Goal: Find specific page/section: Find specific page/section

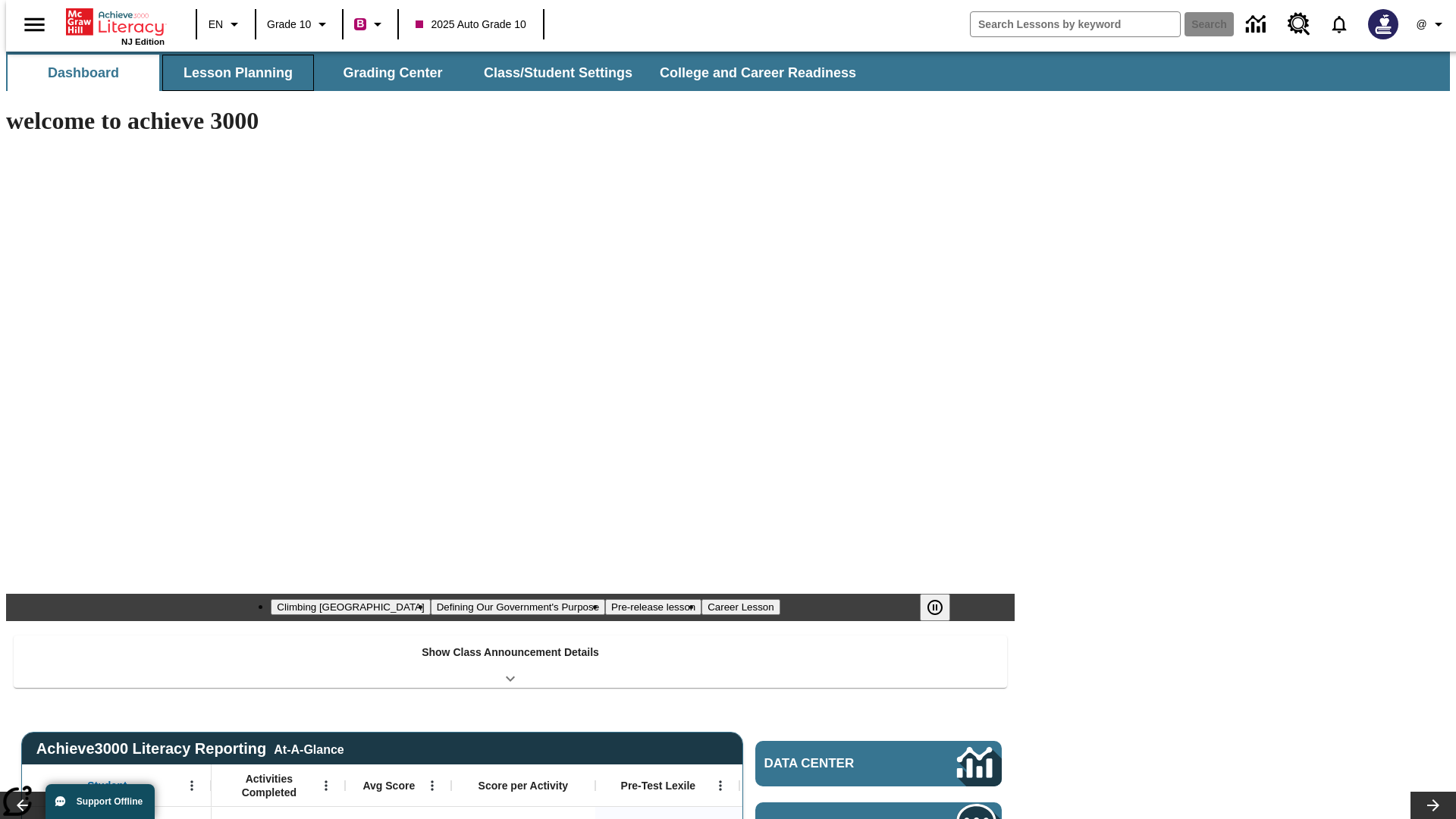
click at [232, 73] on button "Lesson Planning" at bounding box center [238, 73] width 152 height 37
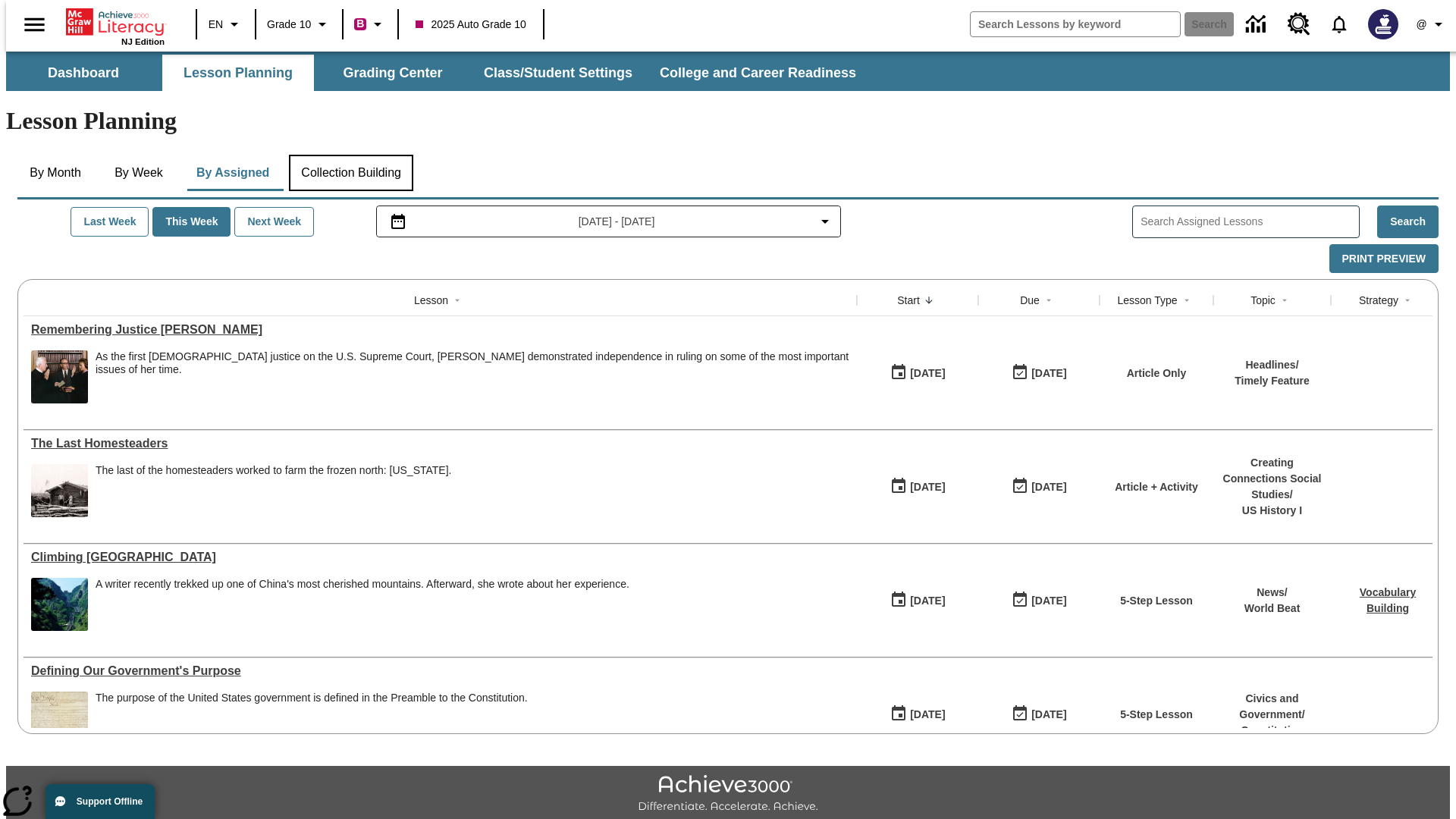
click at [351, 154] on button "Collection Building" at bounding box center [352, 172] width 125 height 37
